Goal: Task Accomplishment & Management: Manage account settings

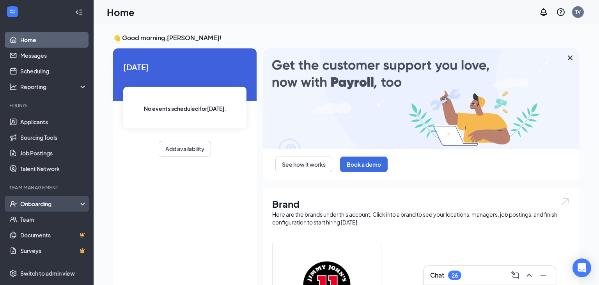
click at [32, 202] on div "Onboarding" at bounding box center [50, 204] width 60 height 8
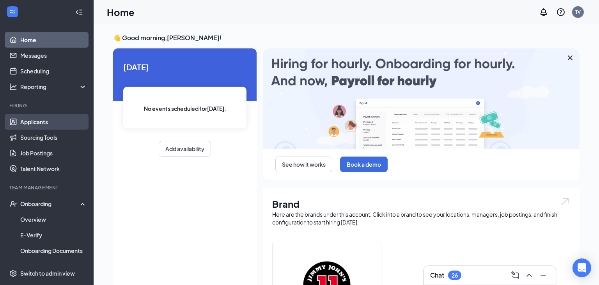
click at [41, 124] on link "Applicants" at bounding box center [53, 122] width 67 height 16
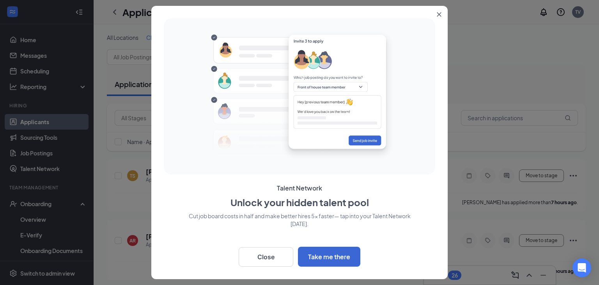
click at [442, 12] on button "Close" at bounding box center [441, 13] width 14 height 14
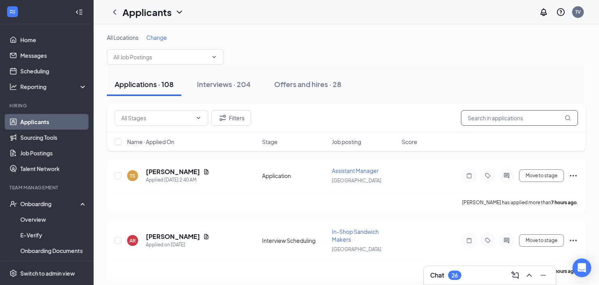
click at [517, 116] on input "text" at bounding box center [519, 118] width 117 height 16
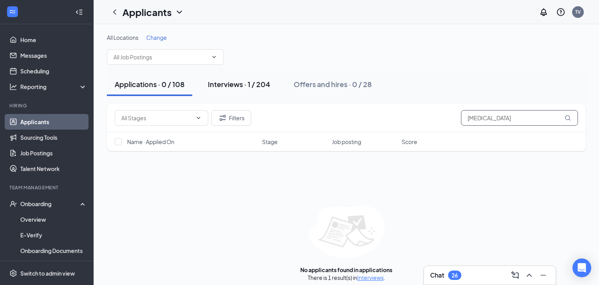
type input "[MEDICAL_DATA]"
click at [238, 89] on button "Interviews · 1 / 204" at bounding box center [239, 84] width 78 height 23
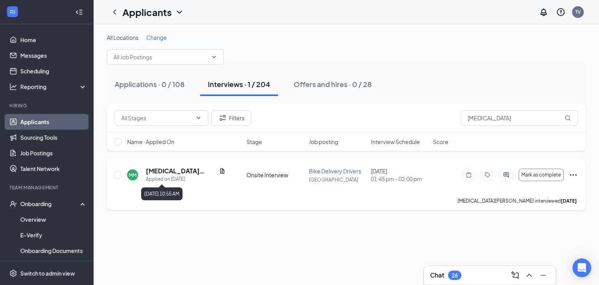
click at [169, 175] on div "Applied on [DATE]" at bounding box center [186, 179] width 80 height 8
click at [119, 176] on input "checkbox" at bounding box center [118, 174] width 7 height 7
checkbox input "true"
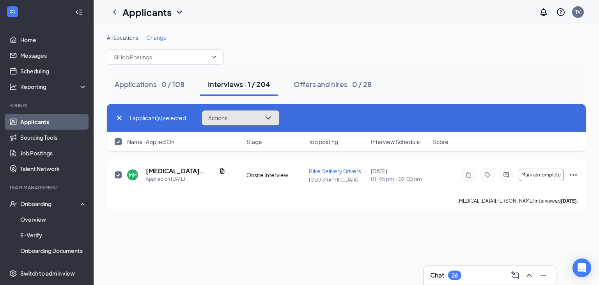
click at [271, 117] on icon "ChevronDown" at bounding box center [268, 117] width 5 height 3
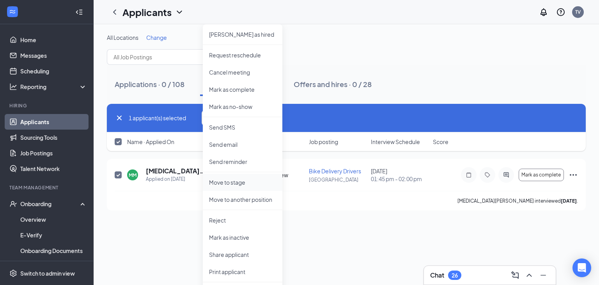
click at [249, 182] on p "Move to stage" at bounding box center [242, 182] width 67 height 8
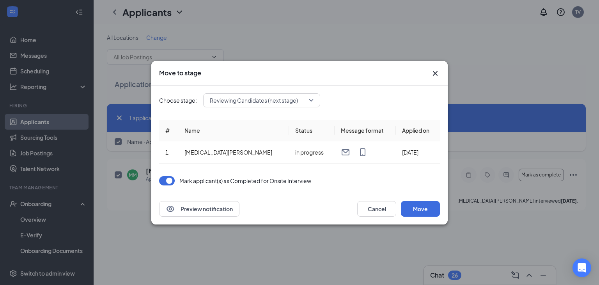
click at [311, 99] on span "Reviewing Candidates (next stage)" at bounding box center [262, 100] width 104 height 12
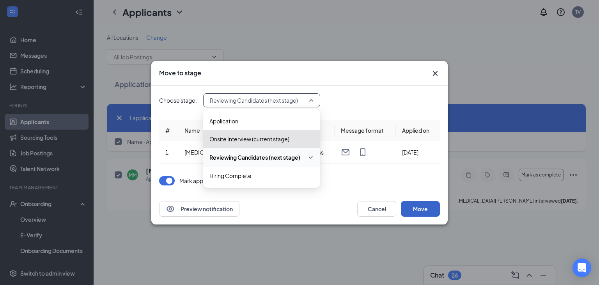
click at [428, 212] on button "Move" at bounding box center [420, 209] width 39 height 16
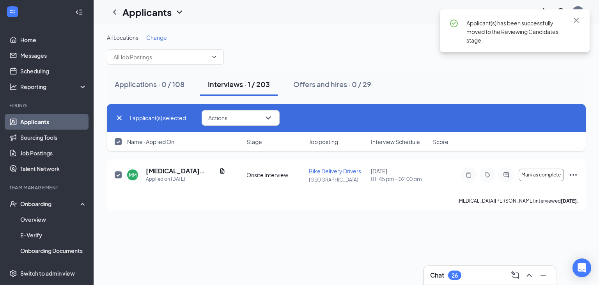
checkbox input "false"
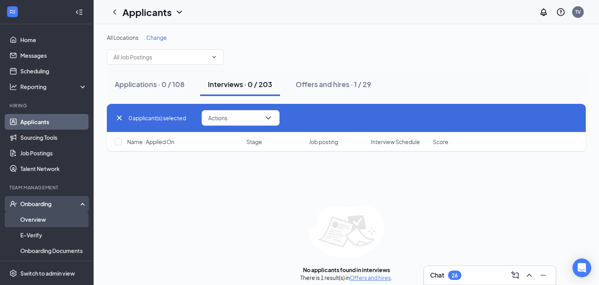
click at [28, 217] on link "Overview" at bounding box center [53, 219] width 67 height 16
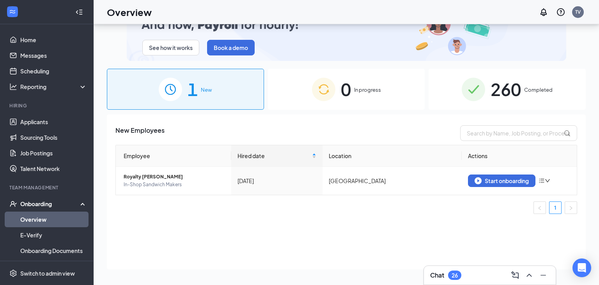
scroll to position [34, 0]
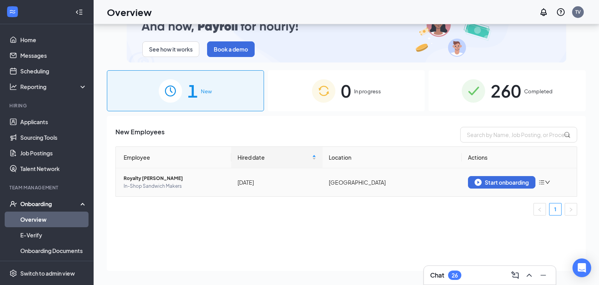
click at [316, 172] on td "[DATE]" at bounding box center [276, 182] width 91 height 28
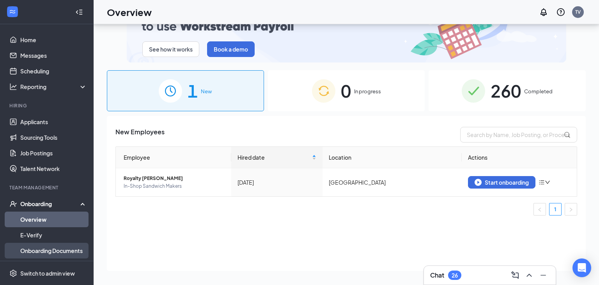
click at [48, 253] on link "Onboarding Documents" at bounding box center [53, 251] width 67 height 16
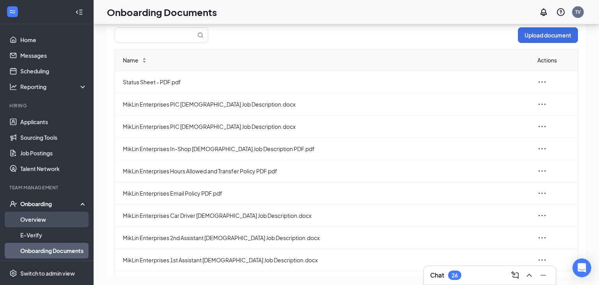
click at [37, 221] on link "Overview" at bounding box center [53, 219] width 67 height 16
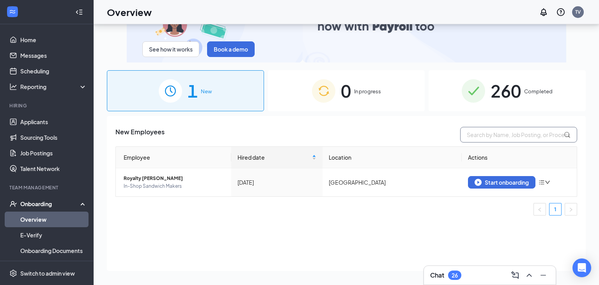
click at [522, 133] on input "text" at bounding box center [518, 135] width 117 height 16
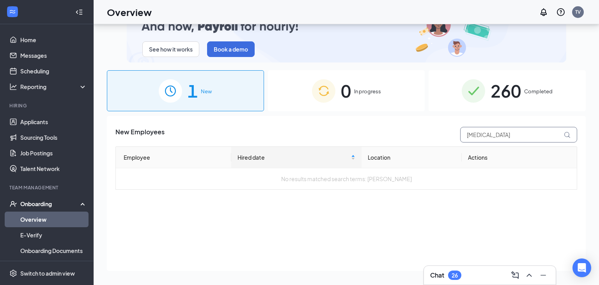
type input "[MEDICAL_DATA]"
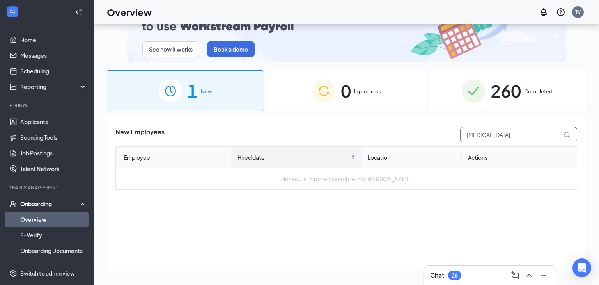
click at [569, 135] on icon at bounding box center [567, 134] width 7 height 7
click at [507, 89] on span "260" at bounding box center [506, 90] width 30 height 27
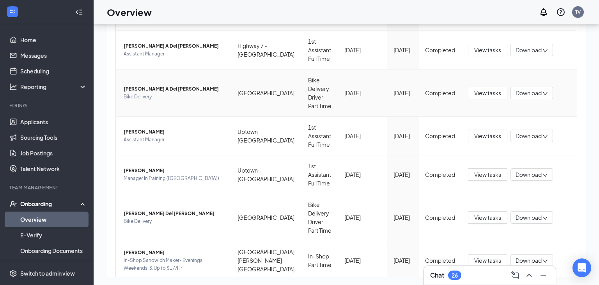
scroll to position [281, 0]
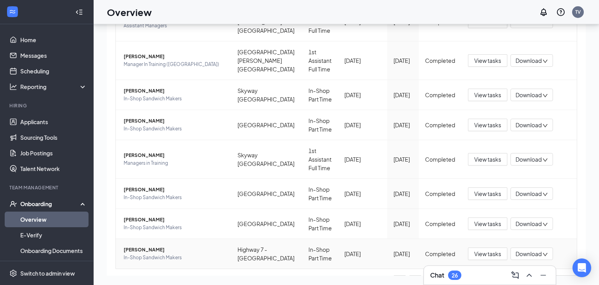
scroll to position [250, 0]
click at [50, 122] on link "Applicants" at bounding box center [53, 122] width 67 height 16
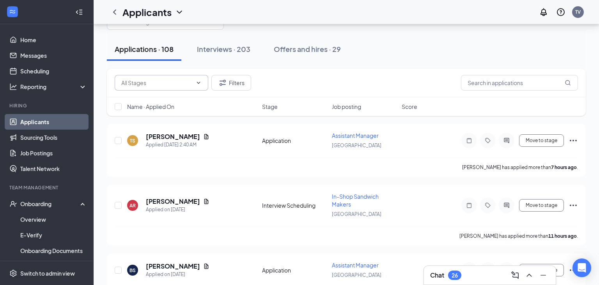
click at [165, 89] on span at bounding box center [162, 83] width 94 height 16
click at [521, 86] on input "text" at bounding box center [519, 83] width 117 height 16
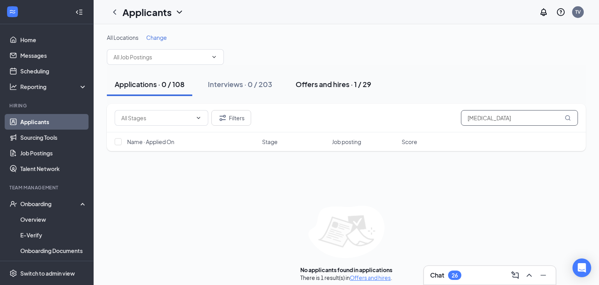
type input "[MEDICAL_DATA]"
click at [343, 85] on div "Offers and hires · 1 / 29" at bounding box center [334, 84] width 76 height 10
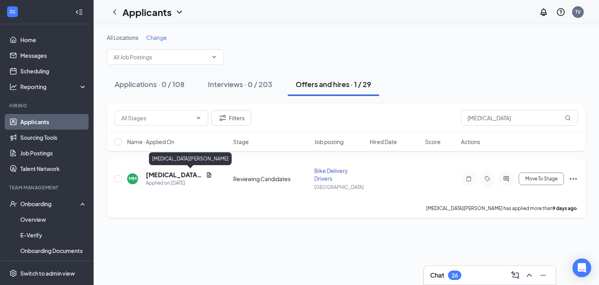
click at [153, 174] on h5 "[MEDICAL_DATA][PERSON_NAME]" at bounding box center [174, 174] width 57 height 9
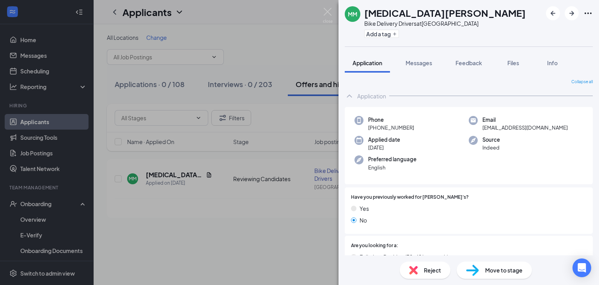
click at [483, 270] on div "Move to stage" at bounding box center [494, 269] width 75 height 17
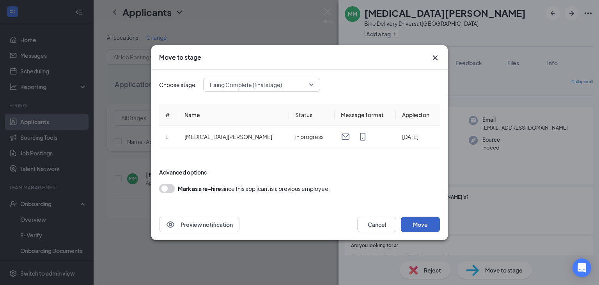
click at [418, 222] on button "Move" at bounding box center [420, 225] width 39 height 16
click at [418, 222] on button "submit" at bounding box center [420, 225] width 39 height 16
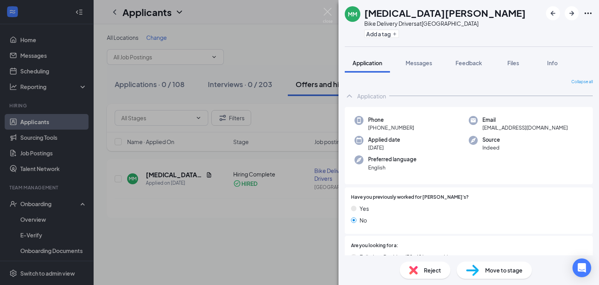
click at [28, 206] on div "MM [MEDICAL_DATA] [PERSON_NAME] Bike Delivery Drivers at [GEOGRAPHIC_DATA] Add …" at bounding box center [299, 142] width 599 height 285
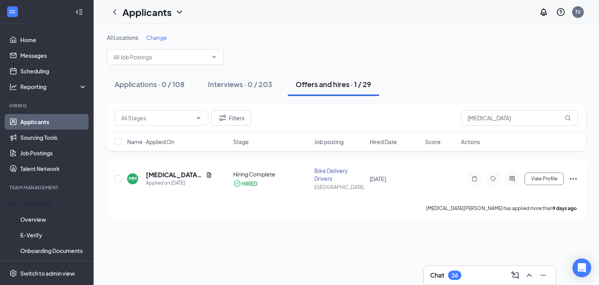
click at [28, 206] on div "Onboarding" at bounding box center [50, 204] width 60 height 8
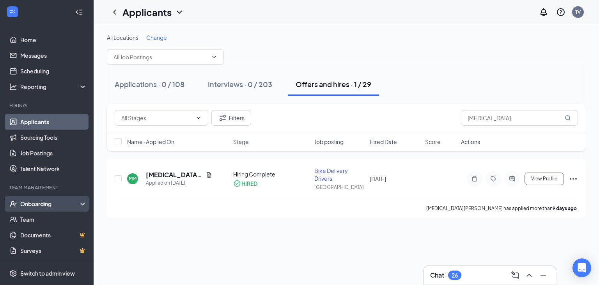
click at [29, 206] on div "Onboarding" at bounding box center [50, 204] width 60 height 8
click at [29, 219] on link "Overview" at bounding box center [53, 219] width 67 height 16
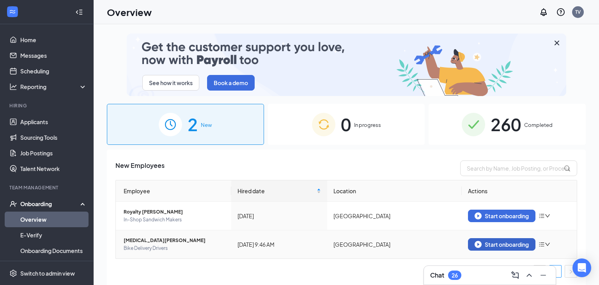
click at [506, 245] on div "Start onboarding" at bounding box center [502, 244] width 54 height 7
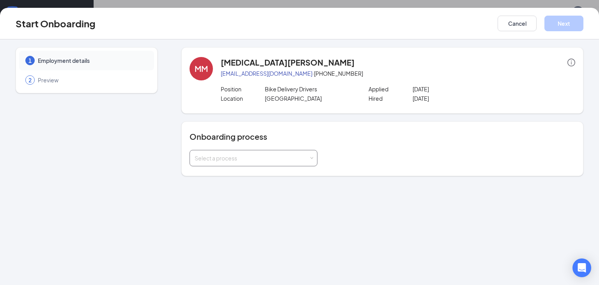
click at [312, 157] on span at bounding box center [312, 158] width 4 height 4
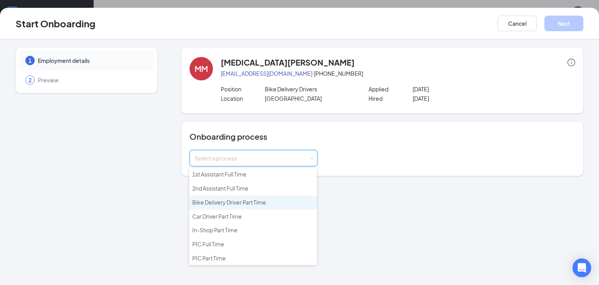
click at [270, 202] on li "Bike Delivery Driver Part Time" at bounding box center [253, 202] width 128 height 14
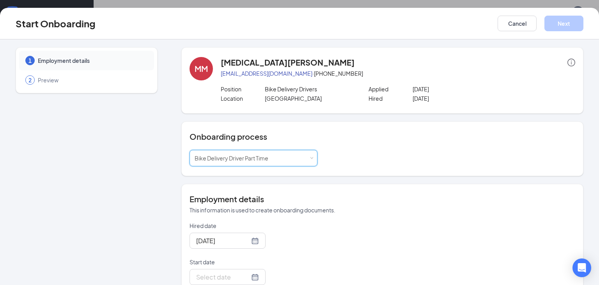
click at [270, 202] on h4 "Employment details" at bounding box center [383, 199] width 386 height 11
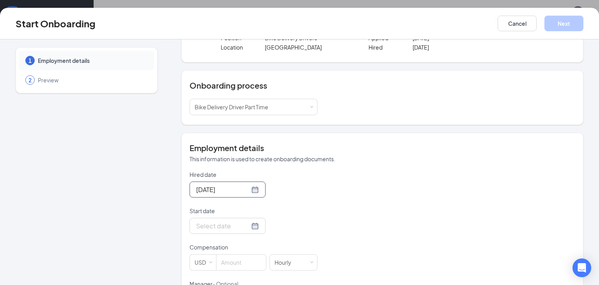
scroll to position [57, 0]
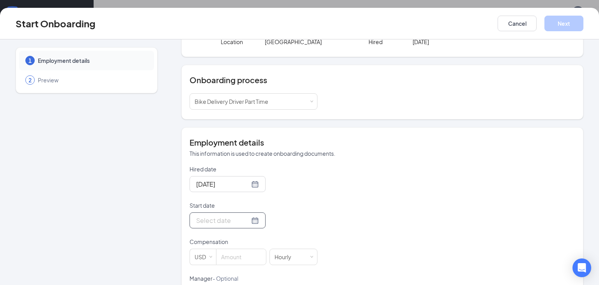
click at [254, 220] on div at bounding box center [227, 220] width 63 height 10
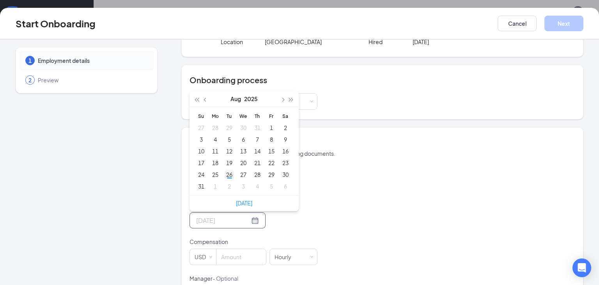
type input "[DATE]"
click at [230, 175] on div "26" at bounding box center [229, 174] width 9 height 9
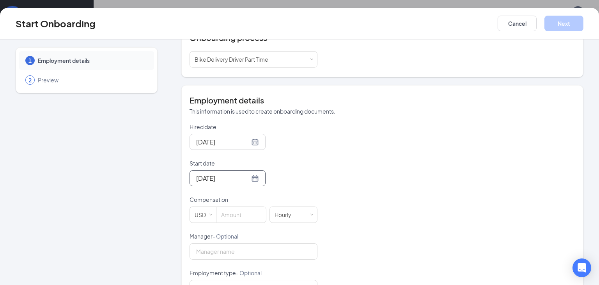
scroll to position [100, 0]
click at [233, 214] on input at bounding box center [242, 214] width 50 height 16
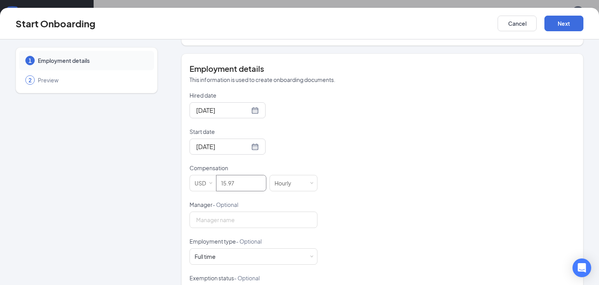
scroll to position [131, 0]
type input "15.97"
click at [314, 257] on div "Full time Works 30+ hours per week and is reasonably expected to work" at bounding box center [254, 256] width 128 height 16
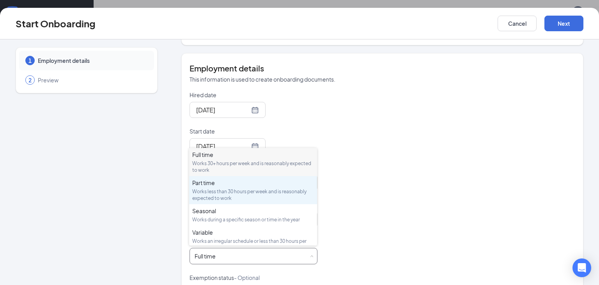
click at [284, 188] on div "Works less than 30 hours per week and is reasonably expected to work" at bounding box center [253, 194] width 122 height 13
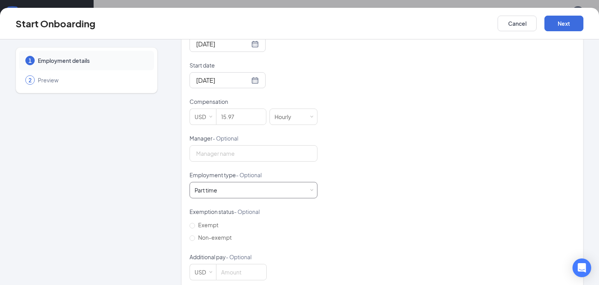
scroll to position [209, 0]
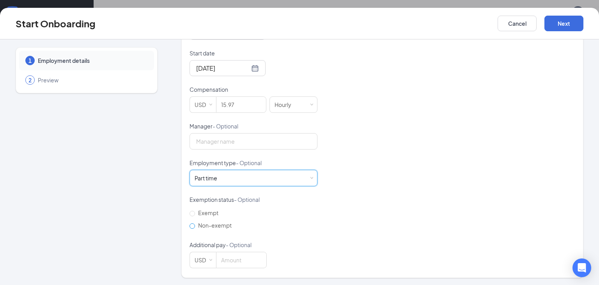
click at [193, 226] on input "Non-exempt" at bounding box center [192, 225] width 5 height 5
radio input "true"
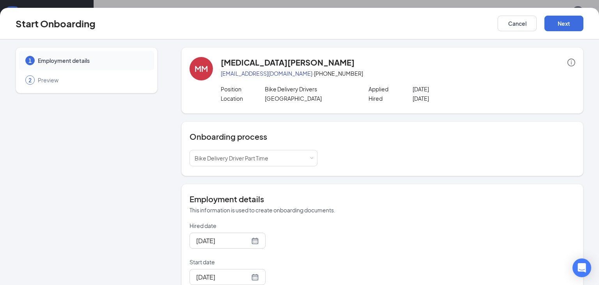
scroll to position [7, 0]
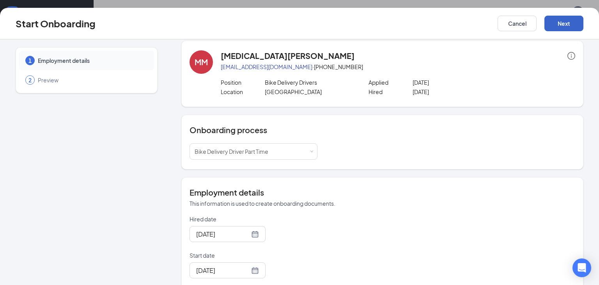
click at [563, 23] on button "Next" at bounding box center [564, 24] width 39 height 16
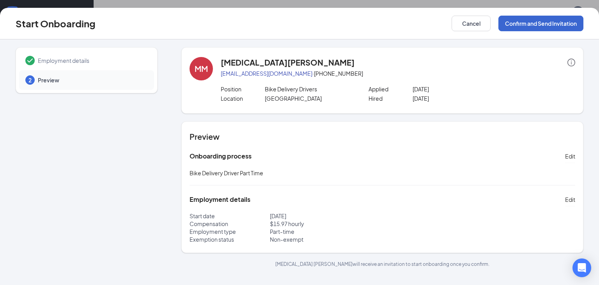
scroll to position [35, 0]
click at [563, 23] on button "Confirm and Send Invitation" at bounding box center [541, 24] width 85 height 16
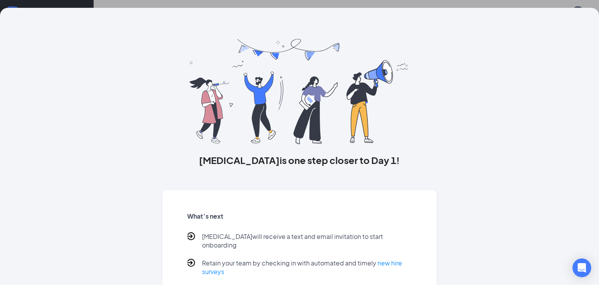
scroll to position [1, 0]
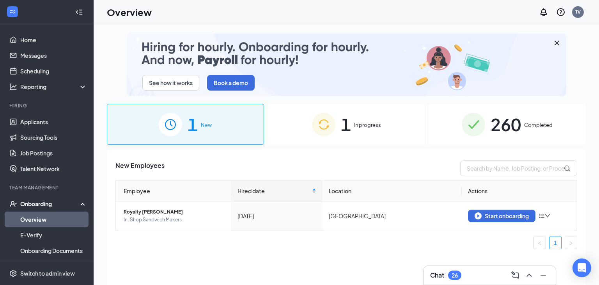
click at [364, 124] on span "In progress" at bounding box center [367, 125] width 27 height 8
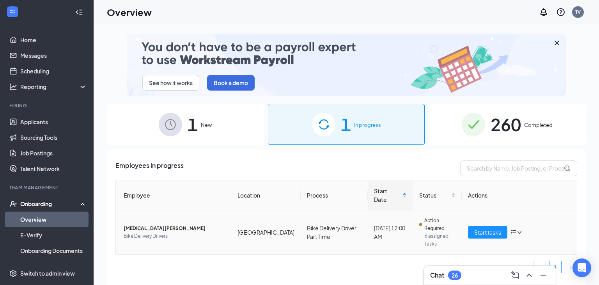
click at [149, 224] on span "[MEDICAL_DATA][PERSON_NAME]" at bounding box center [174, 228] width 101 height 8
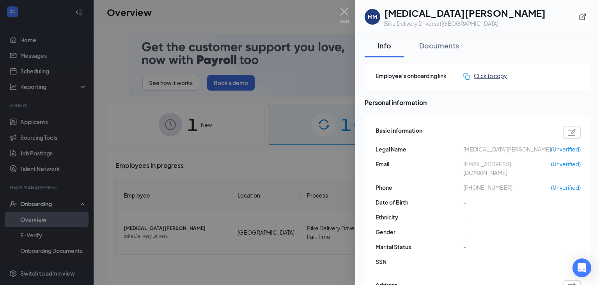
click at [497, 76] on div "Click to copy" at bounding box center [486, 75] width 44 height 9
